Goal: Information Seeking & Learning: Learn about a topic

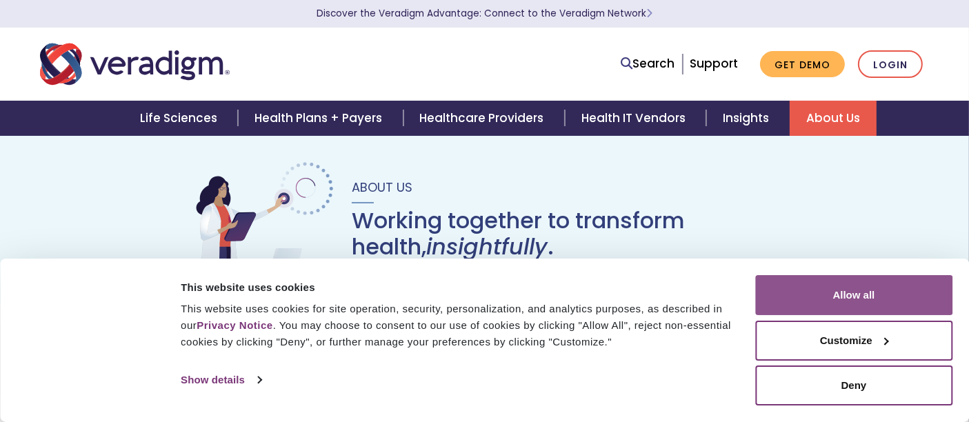
click at [872, 303] on button "Allow all" at bounding box center [853, 295] width 197 height 40
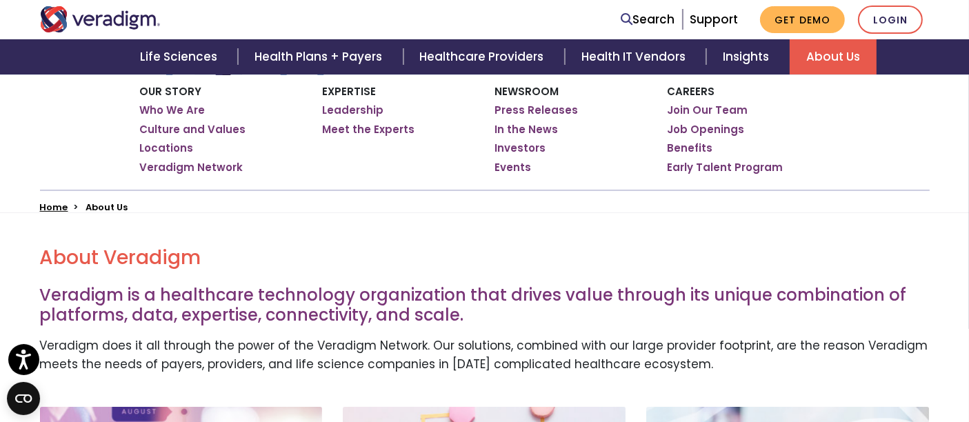
scroll to position [228, 0]
click at [699, 127] on link "Job Openings" at bounding box center [705, 130] width 77 height 14
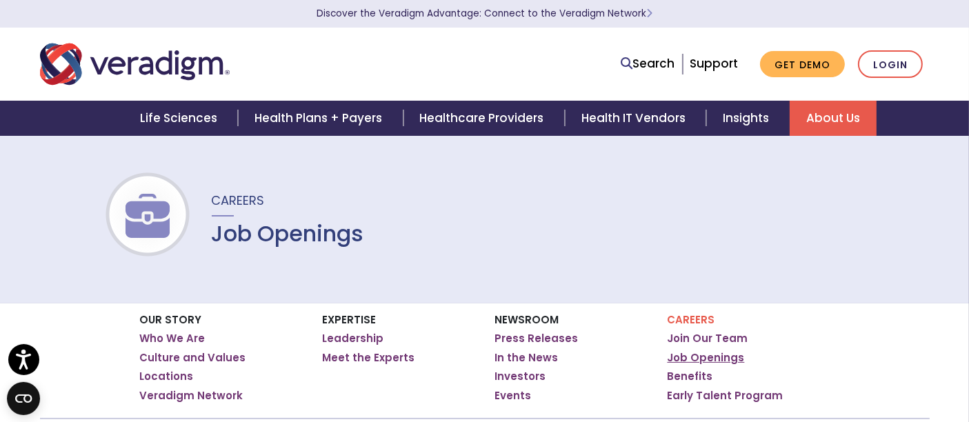
click at [701, 357] on link "Job Openings" at bounding box center [705, 358] width 77 height 14
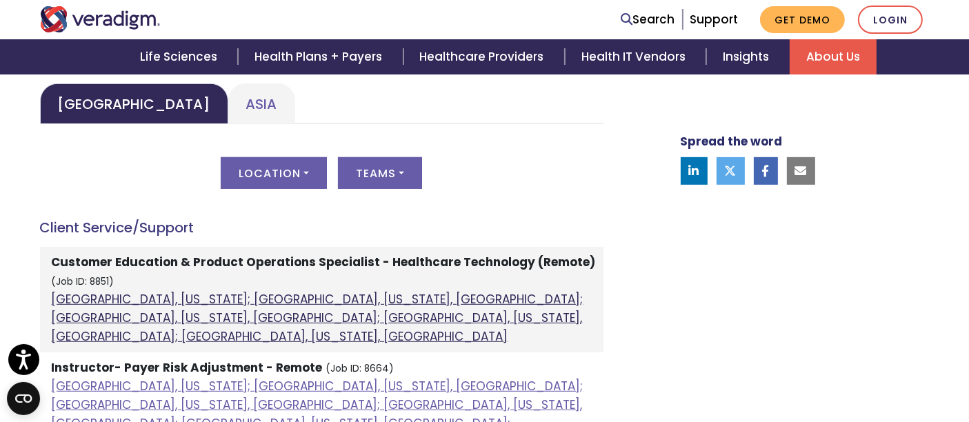
scroll to position [681, 0]
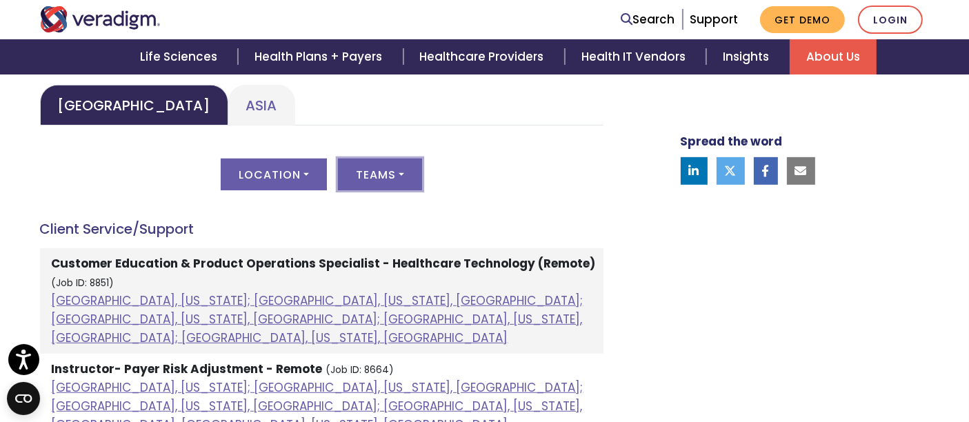
click at [392, 161] on button "Teams" at bounding box center [380, 175] width 84 height 32
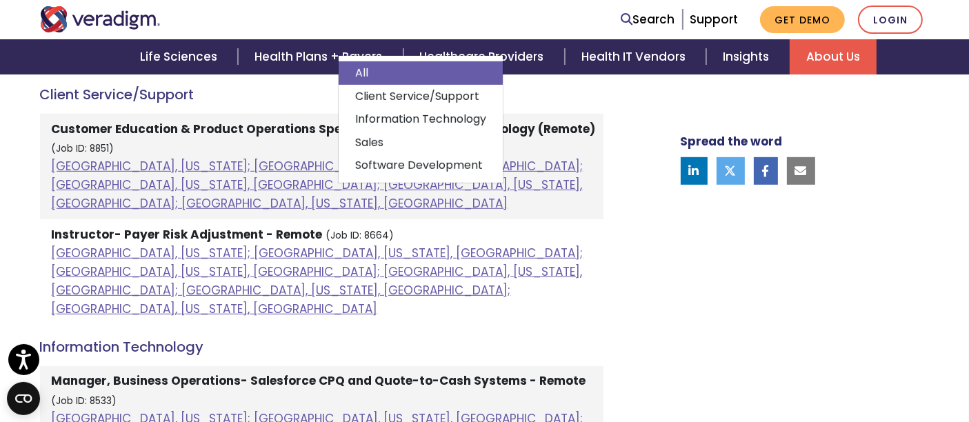
scroll to position [816, 0]
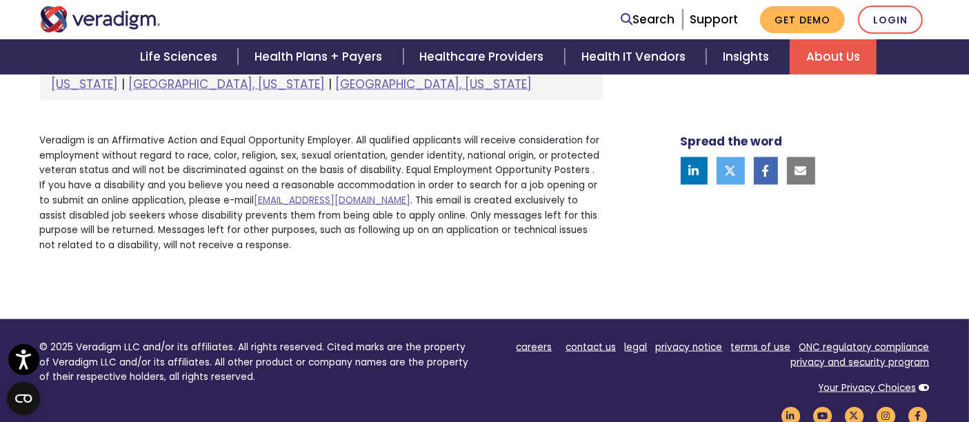
scroll to position [1831, 0]
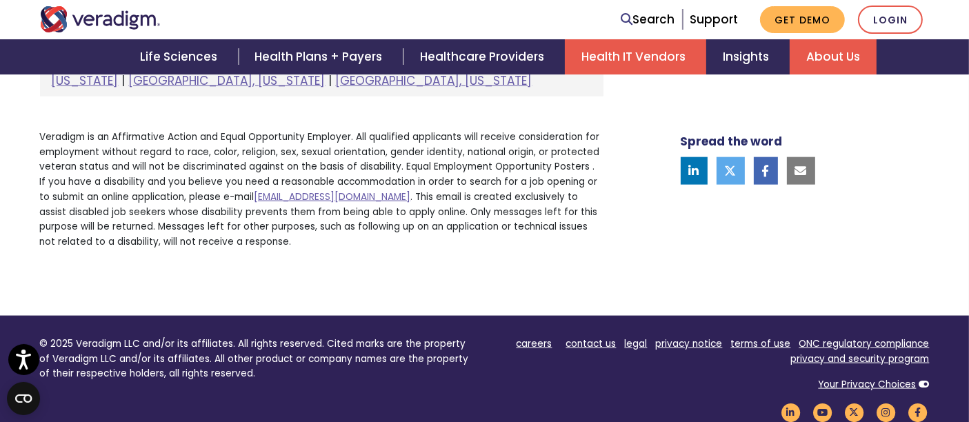
click at [685, 59] on link "Health IT Vendors" at bounding box center [635, 56] width 141 height 35
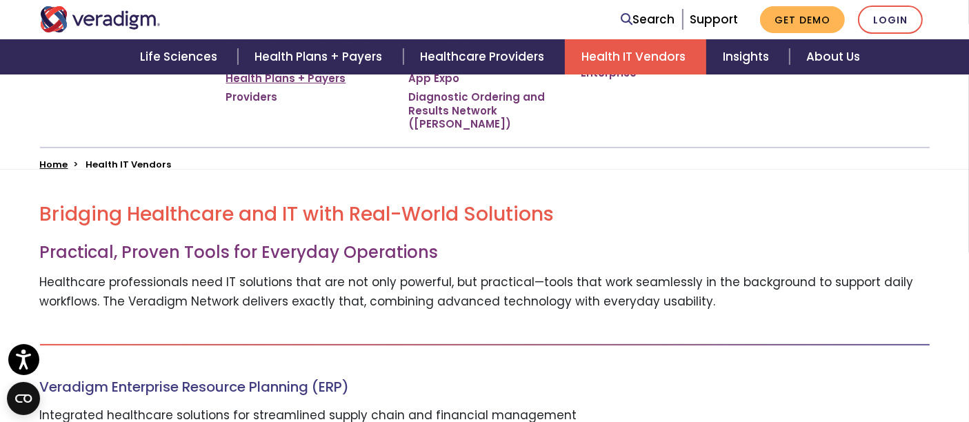
scroll to position [305, 0]
click at [265, 96] on link "Providers" at bounding box center [252, 97] width 52 height 14
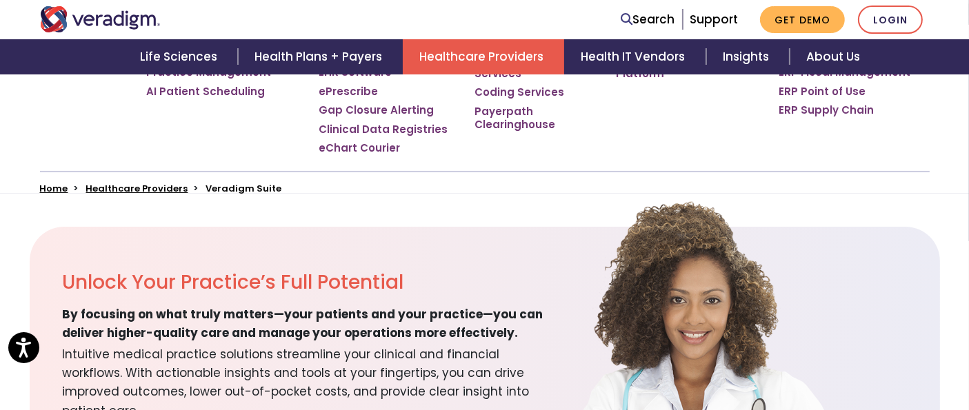
scroll to position [306, 0]
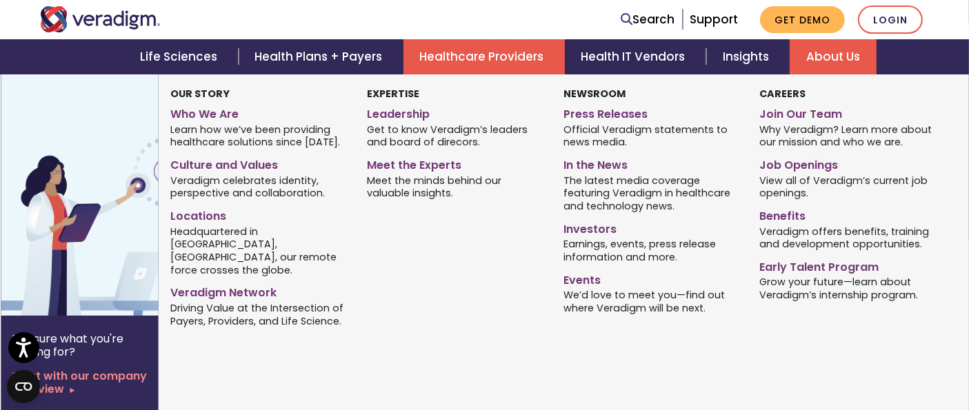
click at [809, 50] on link "About Us" at bounding box center [833, 56] width 87 height 35
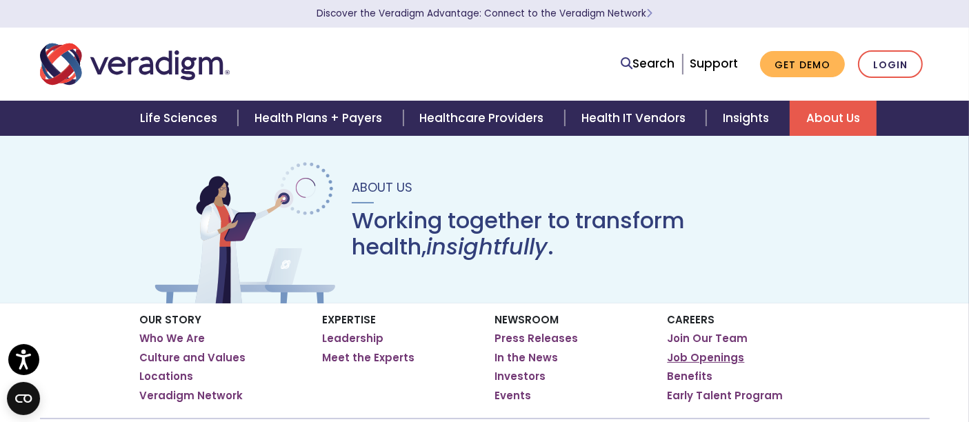
click at [691, 356] on link "Job Openings" at bounding box center [705, 358] width 77 height 14
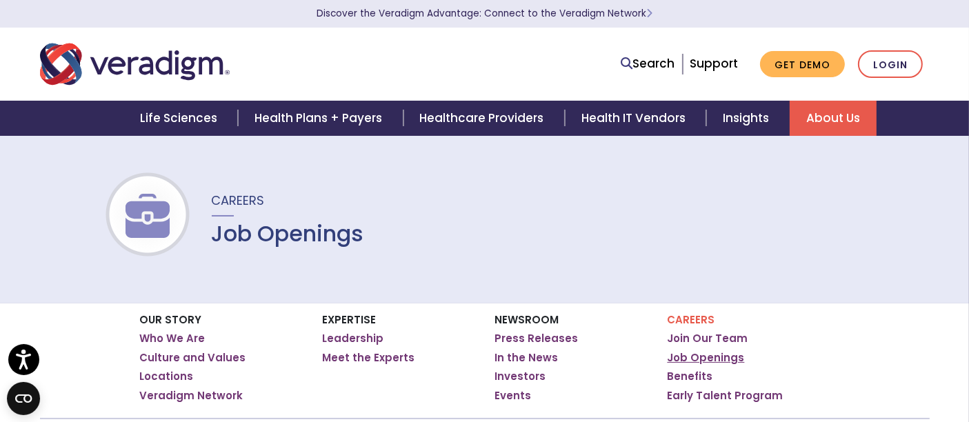
click at [714, 360] on link "Job Openings" at bounding box center [705, 358] width 77 height 14
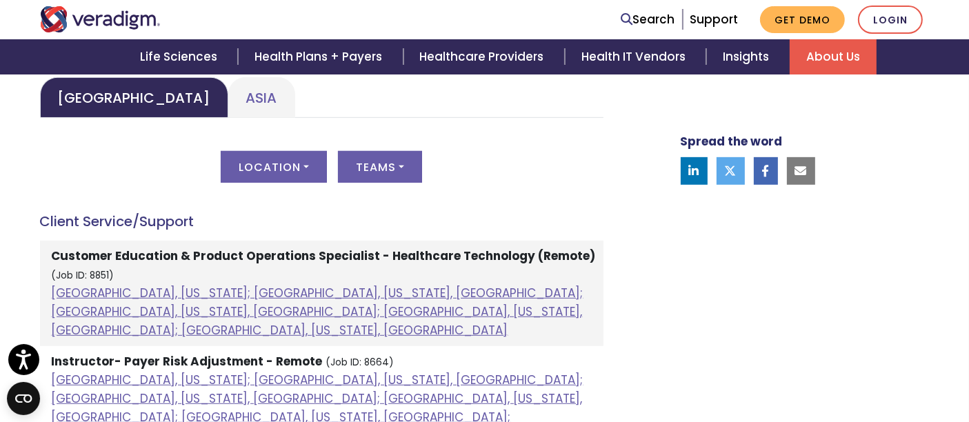
scroll to position [690, 0]
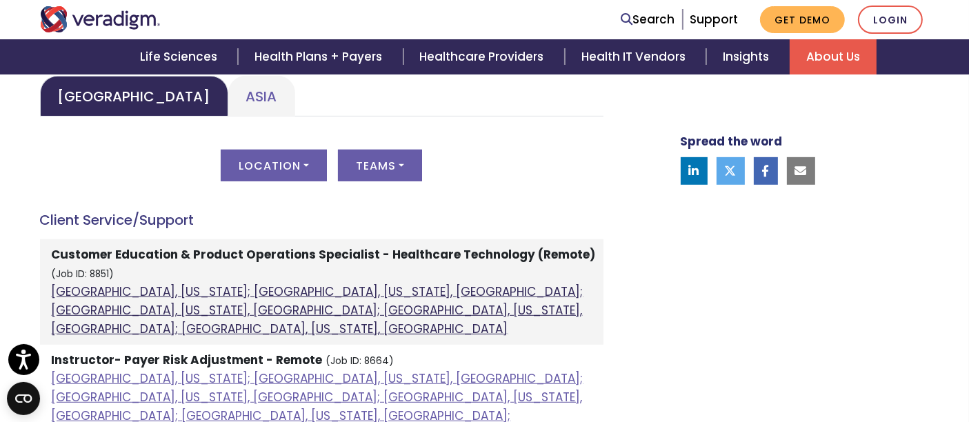
click at [328, 285] on link "[GEOGRAPHIC_DATA], [US_STATE]; [GEOGRAPHIC_DATA], [US_STATE], [GEOGRAPHIC_DATA]…" at bounding box center [318, 310] width 532 height 54
